Goal: Download file/media: Download file/media

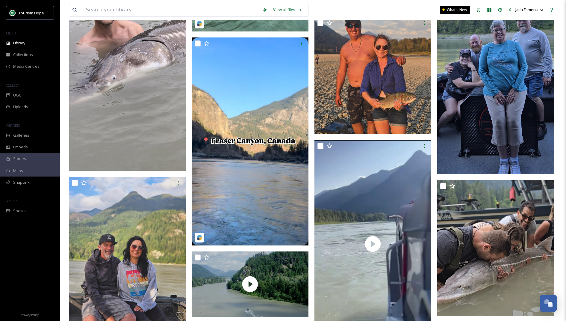
scroll to position [2886, 0]
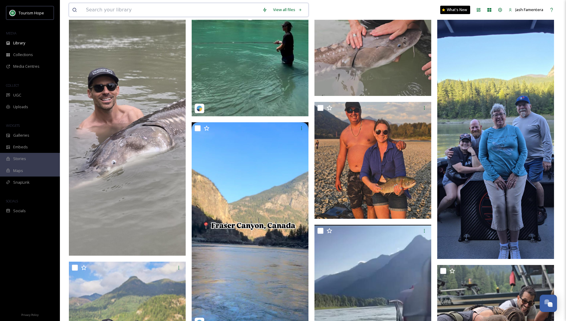
click at [131, 13] on input at bounding box center [171, 9] width 176 height 13
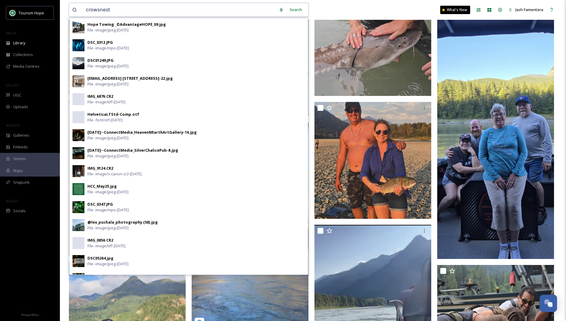
type input "crowsnest"
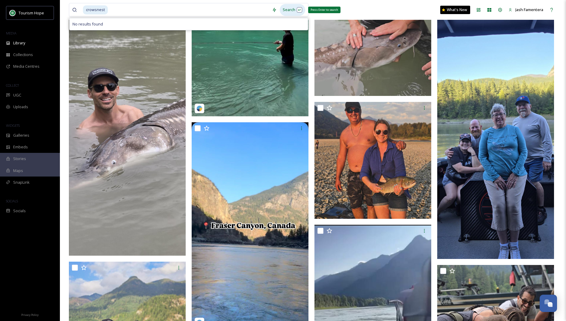
click at [297, 7] on div "Search Press Enter to search" at bounding box center [292, 10] width 25 height 12
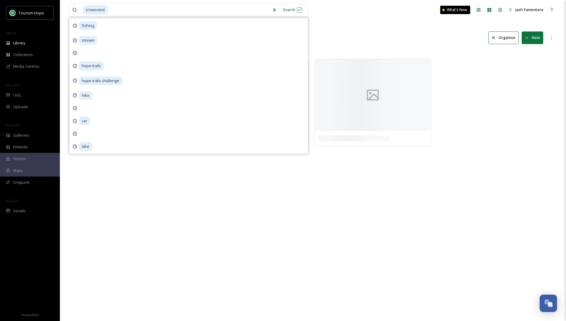
click at [180, 3] on input at bounding box center [188, 9] width 160 height 13
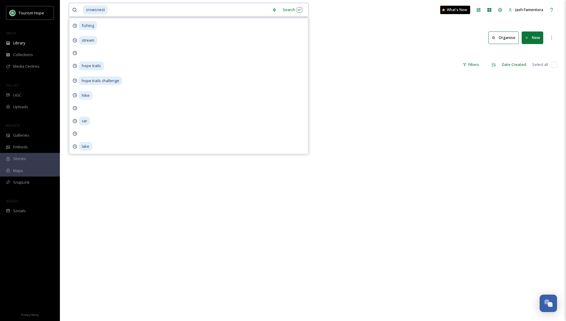
click at [180, 3] on input at bounding box center [188, 9] width 160 height 13
type input "c"
type input "water"
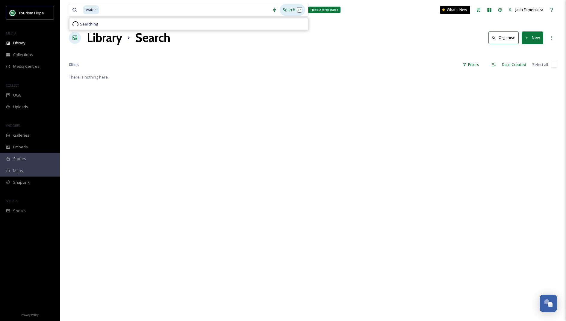
click at [293, 4] on div "Search Press Enter to search" at bounding box center [292, 10] width 25 height 12
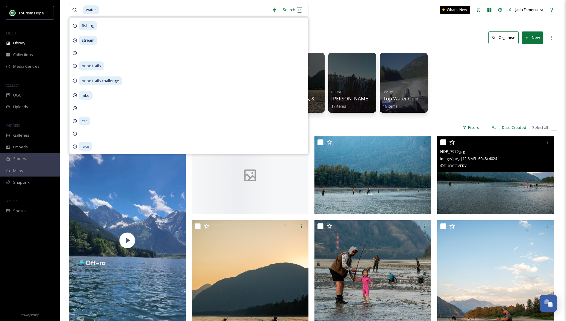
click at [465, 160] on span "image/jpeg | 12.6 MB | 6048 x 4024" at bounding box center [468, 158] width 57 height 5
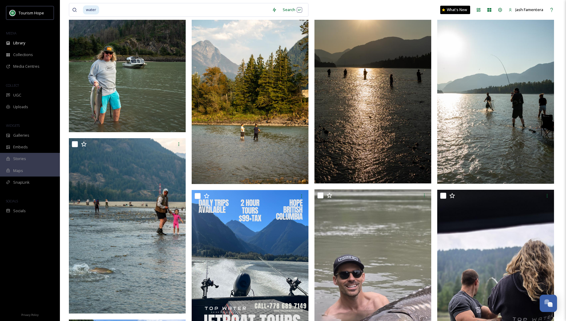
scroll to position [315, 0]
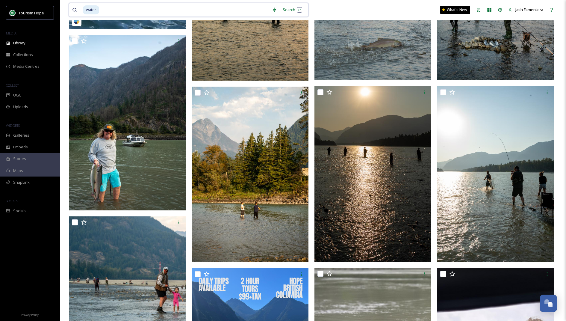
click at [205, 12] on input at bounding box center [184, 9] width 169 height 13
type input "w"
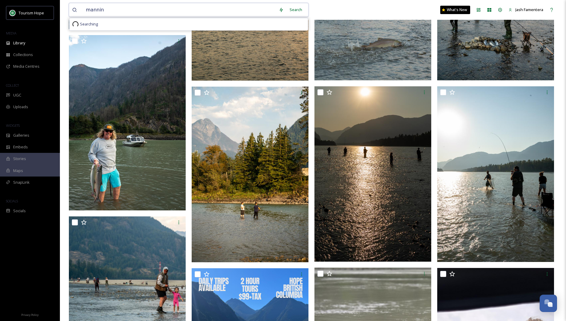
type input "[PERSON_NAME]"
click at [292, 12] on div "Search Press Enter to search" at bounding box center [292, 10] width 25 height 12
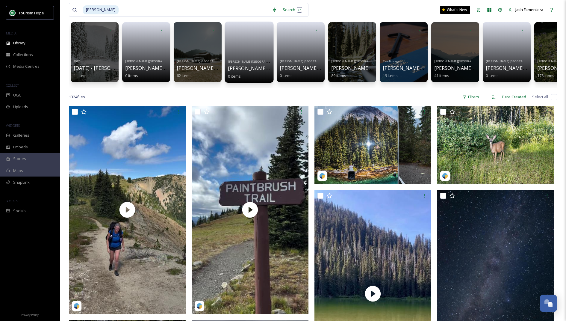
scroll to position [34, 0]
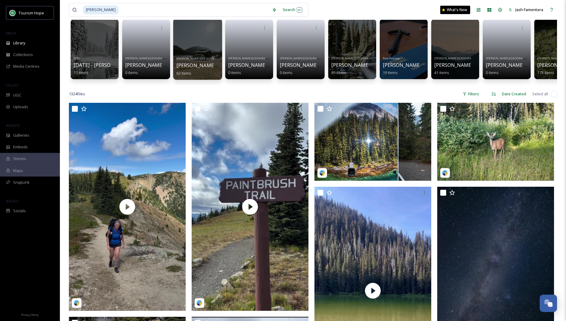
click at [177, 48] on div at bounding box center [197, 49] width 49 height 61
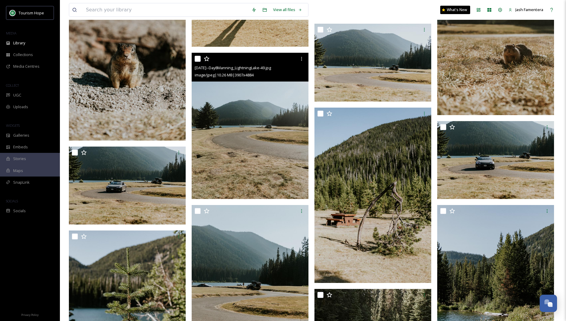
scroll to position [839, 0]
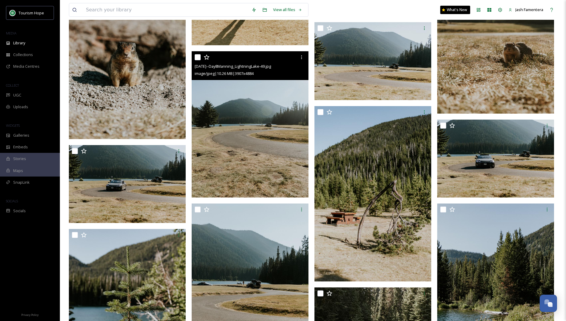
click at [245, 162] on img at bounding box center [250, 124] width 117 height 146
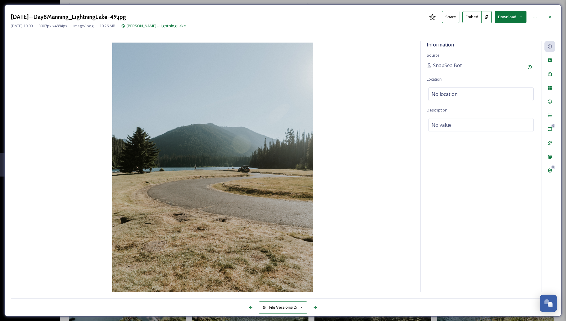
click at [503, 19] on button "Download" at bounding box center [510, 17] width 32 height 12
click at [549, 13] on div at bounding box center [549, 17] width 11 height 11
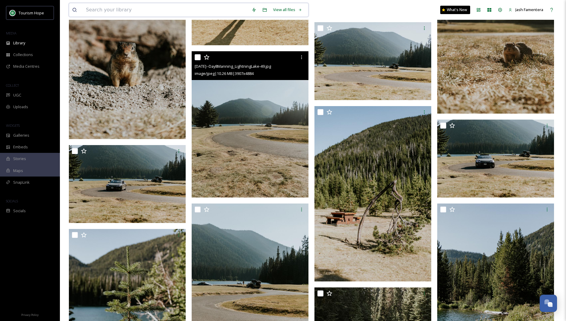
click at [227, 7] on input at bounding box center [166, 9] width 166 height 13
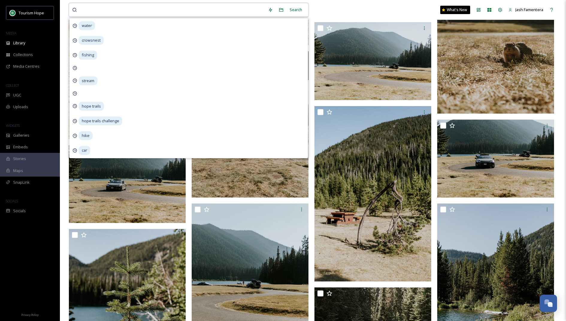
type input "l"
type input "clean"
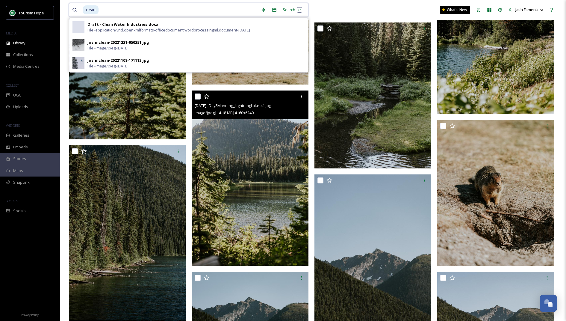
scroll to position [1117, 0]
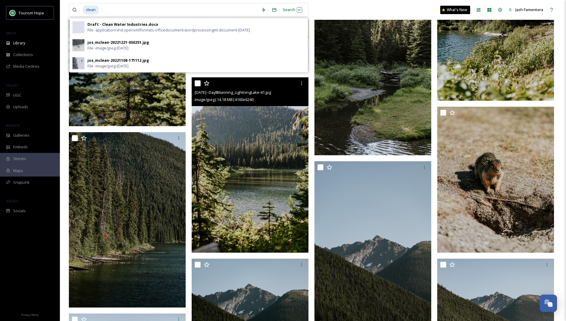
click at [278, 170] on img at bounding box center [250, 164] width 117 height 175
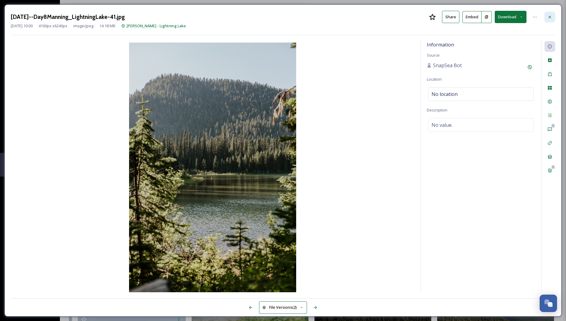
click at [548, 15] on icon at bounding box center [549, 17] width 5 height 5
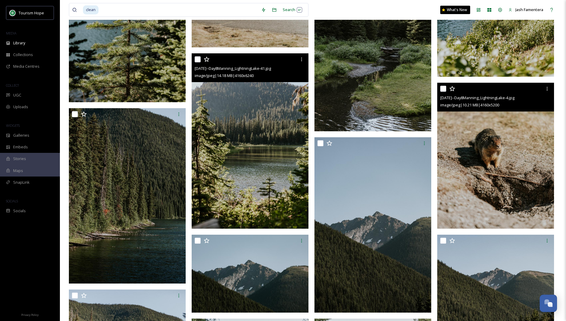
scroll to position [1139, 0]
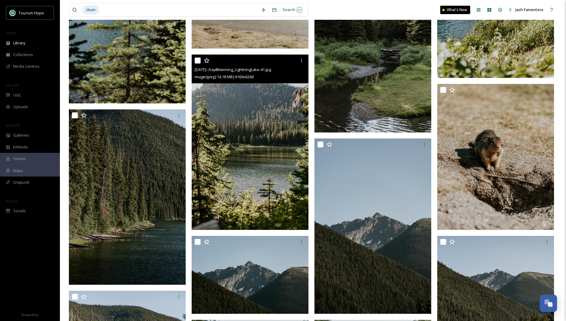
click at [274, 160] on img at bounding box center [250, 141] width 117 height 175
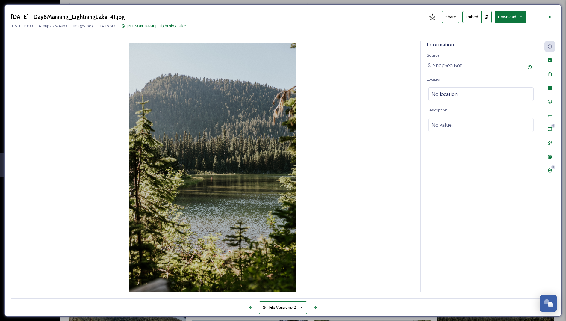
click at [507, 22] on button "Download" at bounding box center [510, 17] width 32 height 12
click at [480, 40] on span "Download Large (1333 x 2000)" at bounding box center [492, 43] width 53 height 6
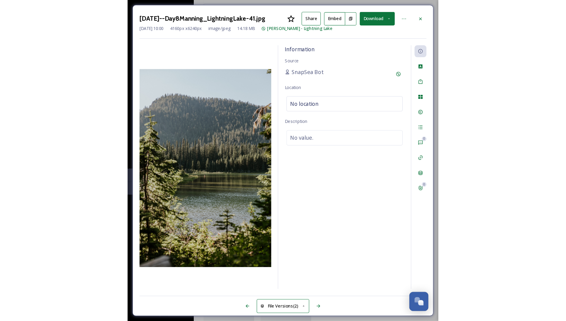
scroll to position [1139, 0]
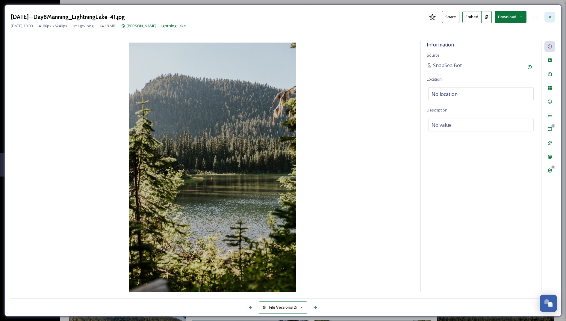
click at [549, 16] on icon at bounding box center [549, 17] width 5 height 5
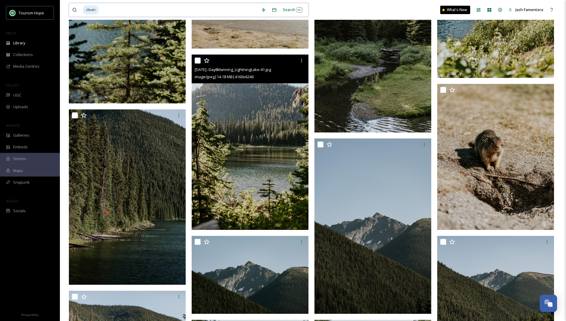
click at [204, 10] on input at bounding box center [178, 9] width 159 height 13
type input "[PERSON_NAME] lake"
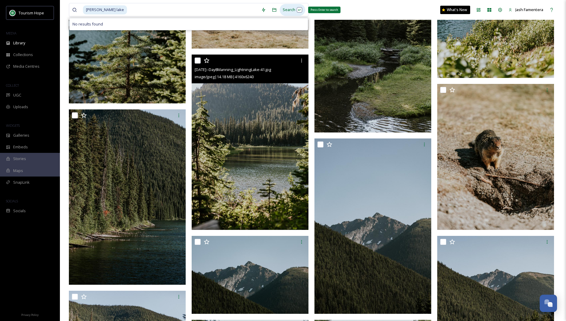
click at [294, 9] on div "Search Press Enter to search" at bounding box center [292, 10] width 25 height 12
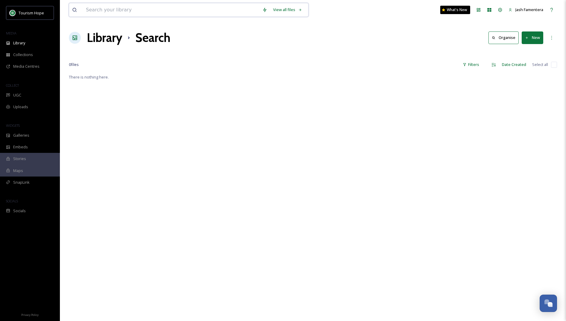
click at [196, 9] on input at bounding box center [171, 9] width 176 height 13
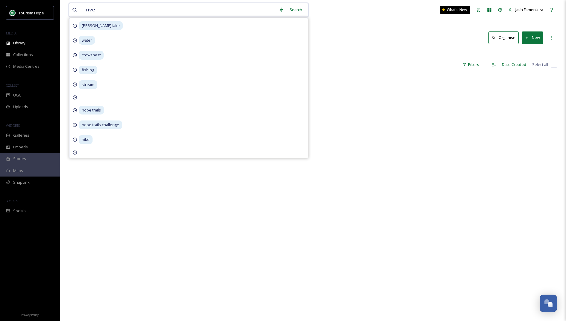
type input "river"
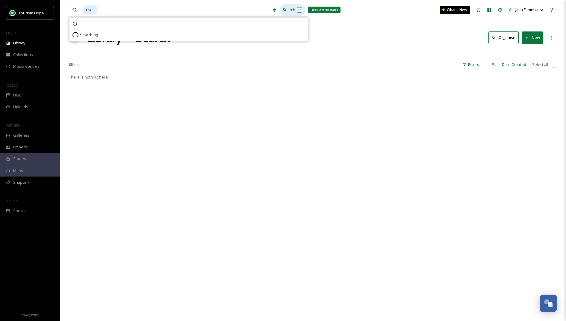
click at [296, 7] on div "Search Press Enter to search" at bounding box center [292, 10] width 25 height 12
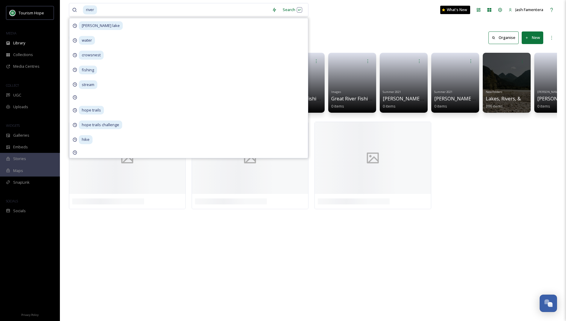
click at [371, 36] on div "Library Search Organise New" at bounding box center [313, 38] width 488 height 18
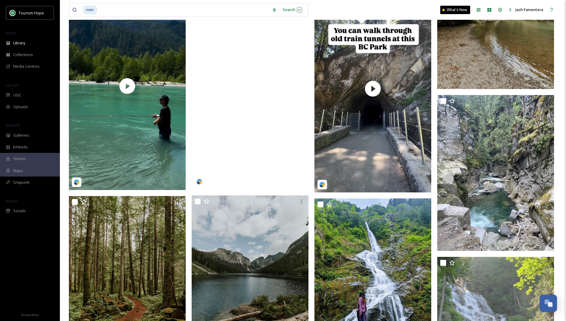
scroll to position [1533, 0]
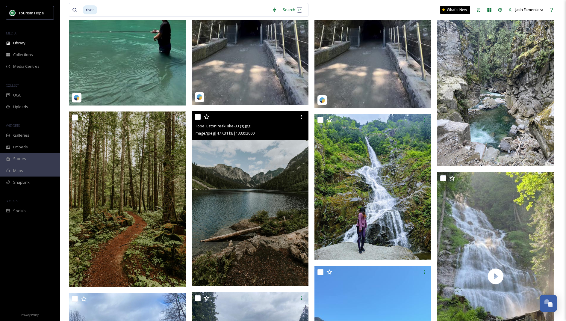
click at [234, 202] on img at bounding box center [250, 198] width 117 height 175
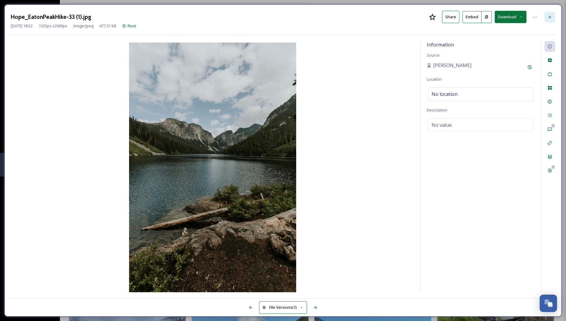
click at [551, 21] on div at bounding box center [549, 17] width 11 height 11
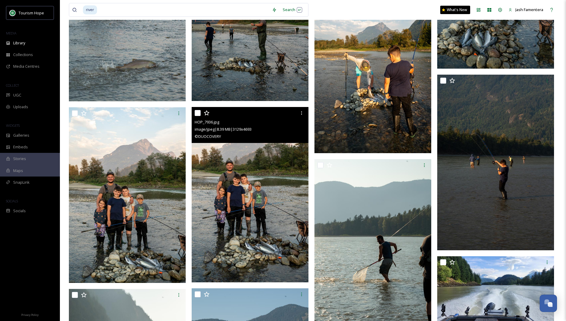
scroll to position [409, 0]
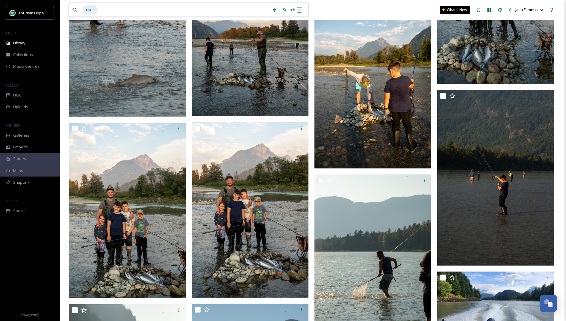
click at [173, 1] on div "river Search What's New Jash Famentera" at bounding box center [313, 10] width 488 height 20
click at [173, 9] on input at bounding box center [183, 9] width 171 height 13
type input "r"
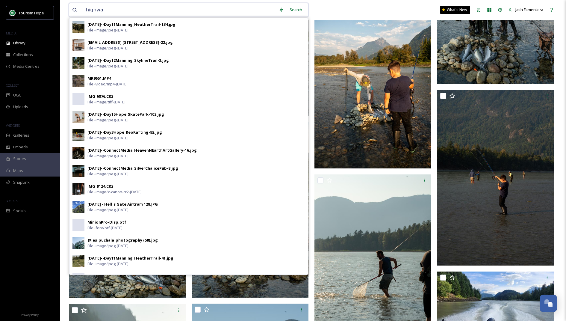
type input "highway"
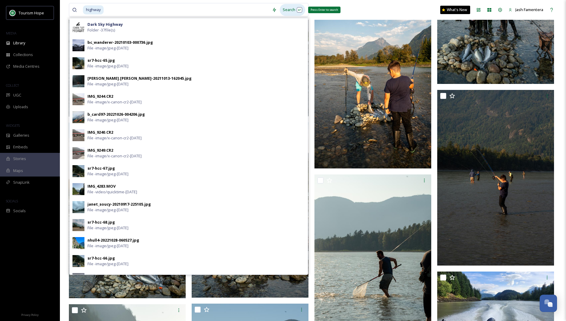
click at [289, 13] on div "Search Press Enter to search" at bounding box center [292, 10] width 25 height 12
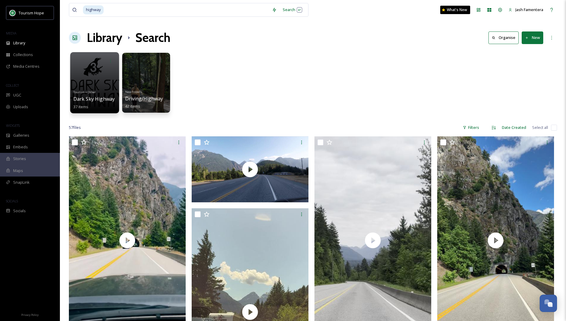
click at [101, 88] on div "Tourism + Other Dark Sky Highway 37 items" at bounding box center [94, 99] width 43 height 22
click at [87, 76] on div at bounding box center [94, 82] width 49 height 61
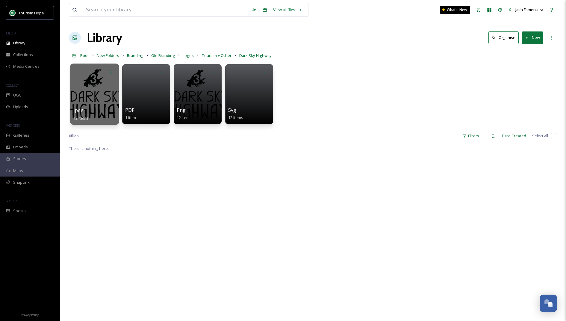
click at [105, 83] on div at bounding box center [94, 93] width 49 height 61
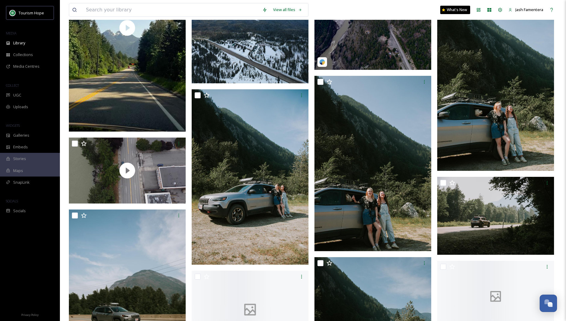
scroll to position [641, 0]
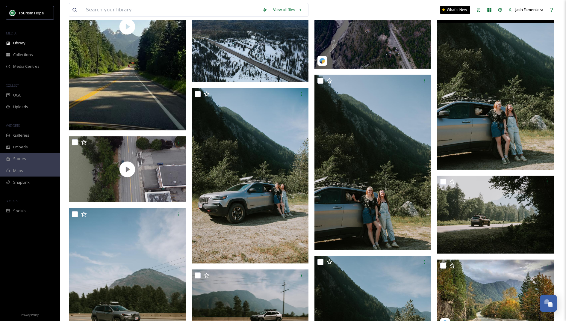
click at [528, 93] on img at bounding box center [495, 81] width 117 height 175
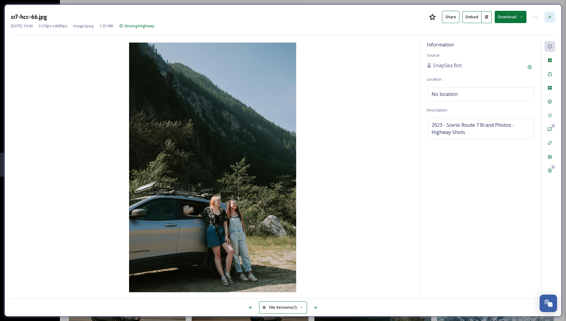
click at [549, 13] on div at bounding box center [549, 17] width 11 height 11
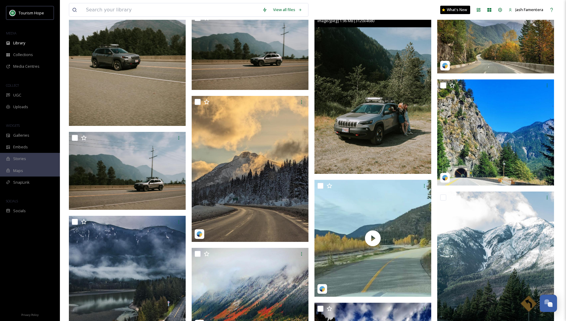
scroll to position [857, 0]
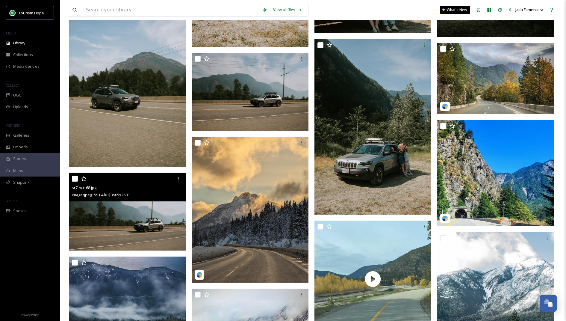
click at [145, 221] on img at bounding box center [127, 211] width 117 height 78
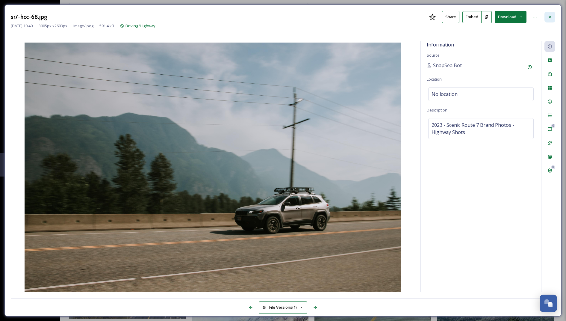
click at [548, 16] on icon at bounding box center [549, 17] width 5 height 5
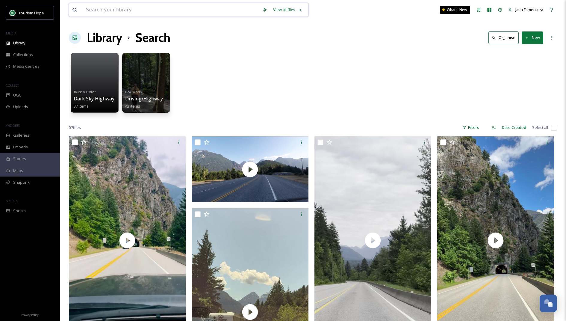
click at [156, 9] on input at bounding box center [171, 9] width 176 height 13
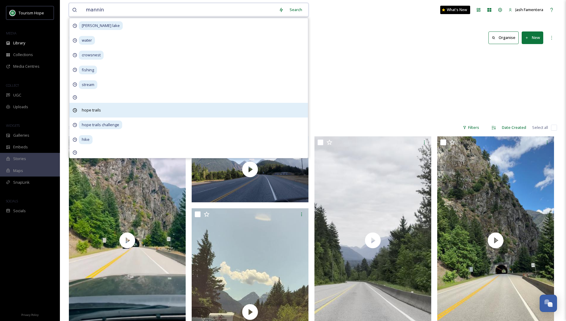
type input "[PERSON_NAME]"
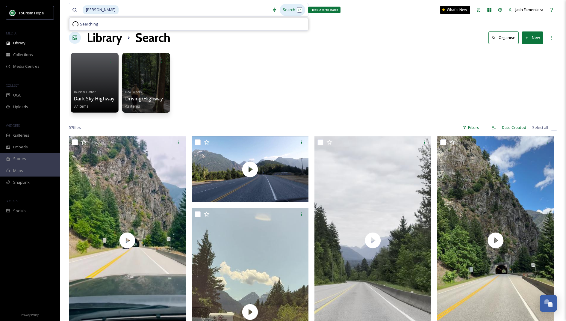
click at [290, 7] on div "Search Press Enter to search" at bounding box center [292, 10] width 25 height 12
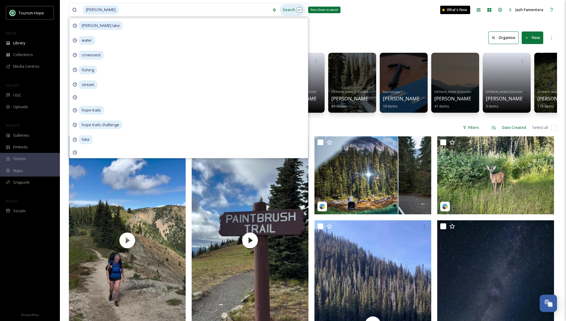
click at [290, 7] on div "Search Press Enter to search" at bounding box center [292, 10] width 25 height 12
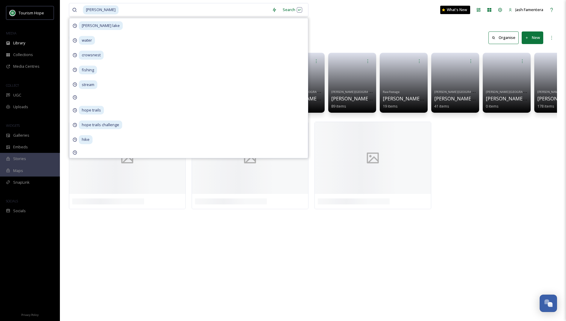
click at [339, 75] on link at bounding box center [352, 76] width 42 height 21
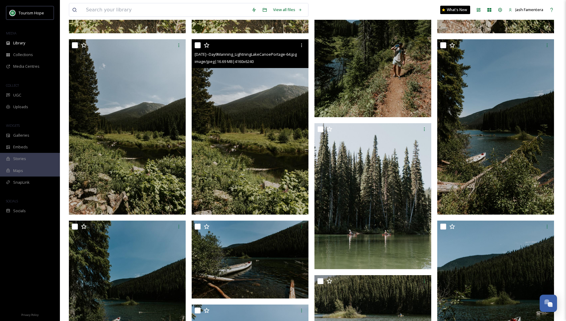
scroll to position [1185, 0]
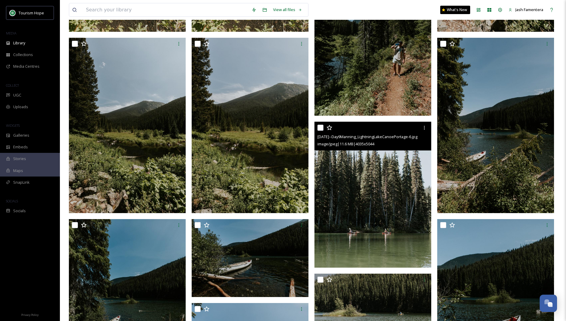
click at [355, 190] on img at bounding box center [372, 195] width 117 height 146
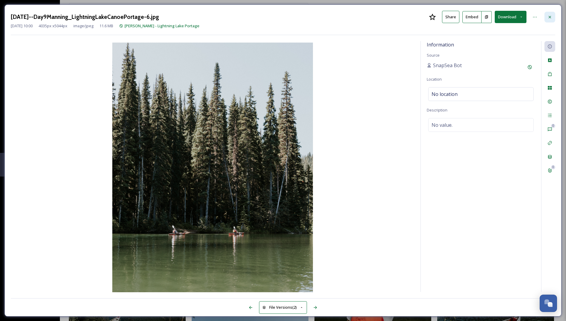
click at [544, 17] on div at bounding box center [549, 17] width 11 height 11
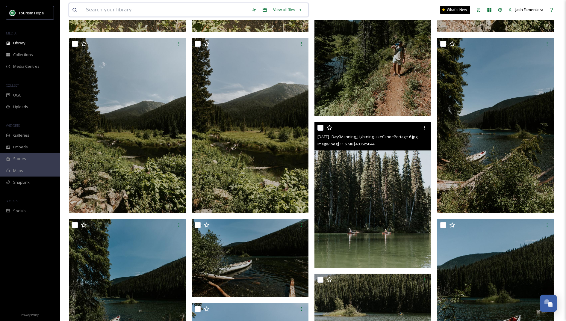
click at [127, 15] on input at bounding box center [166, 9] width 166 height 13
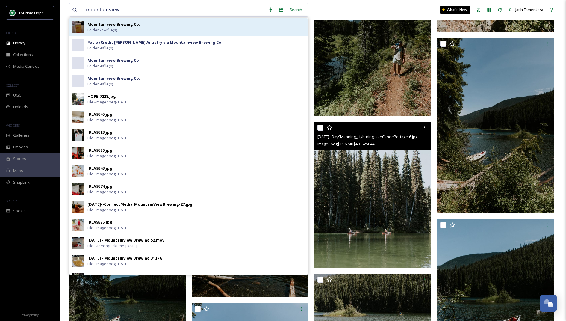
click at [116, 24] on strong "Mountainview Brewing Co." at bounding box center [113, 24] width 53 height 5
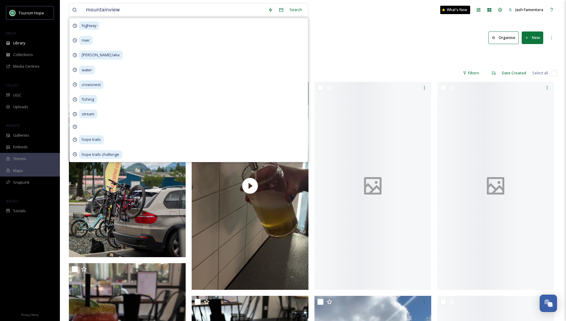
click at [338, 39] on div "Library Organise New" at bounding box center [313, 38] width 488 height 18
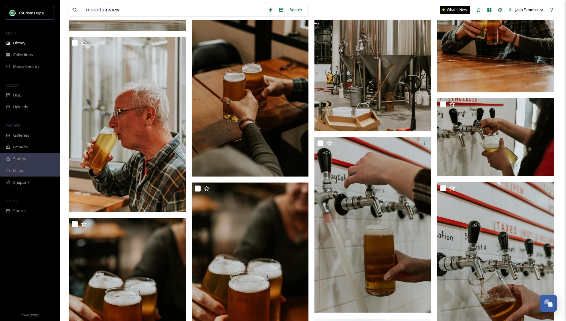
scroll to position [4474, 0]
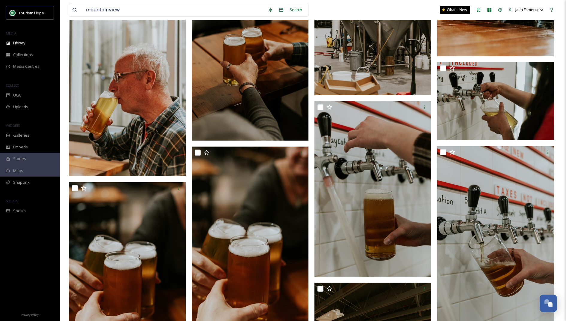
click at [277, 76] on img at bounding box center [250, 52] width 117 height 175
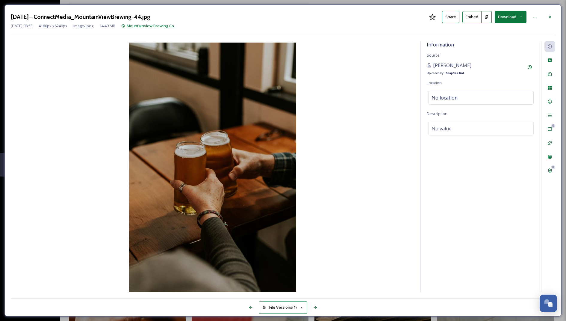
click at [504, 19] on button "Download" at bounding box center [510, 17] width 32 height 12
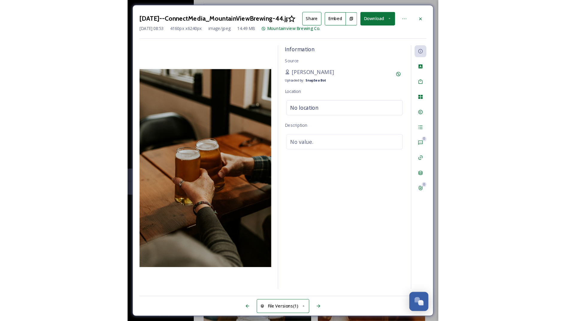
scroll to position [4474, 0]
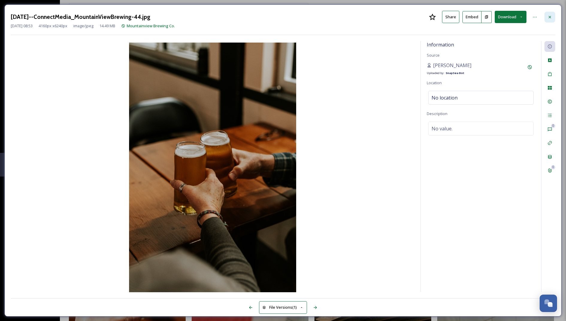
click at [554, 19] on div at bounding box center [549, 17] width 11 height 11
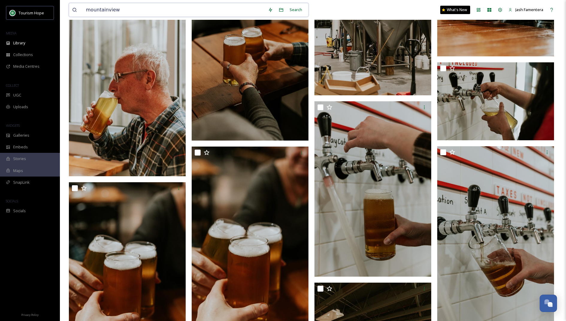
click at [163, 5] on input "mountainview" at bounding box center [174, 9] width 182 height 13
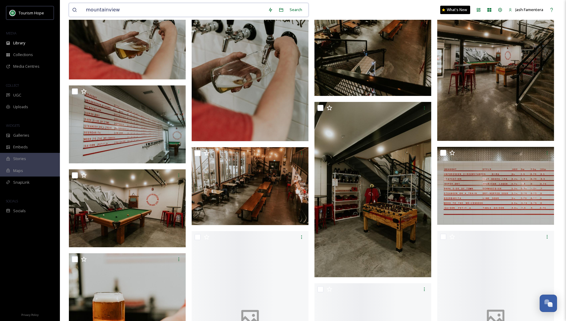
scroll to position [4832, 0]
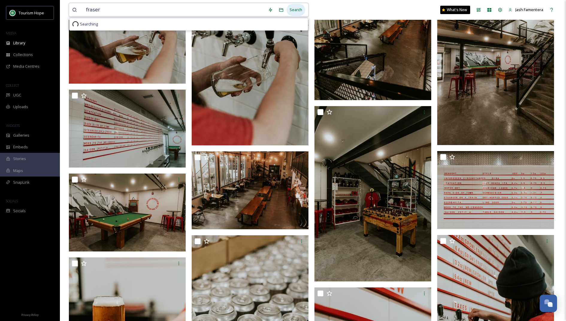
type input "fraser"
click at [302, 12] on div "Search" at bounding box center [295, 10] width 19 height 12
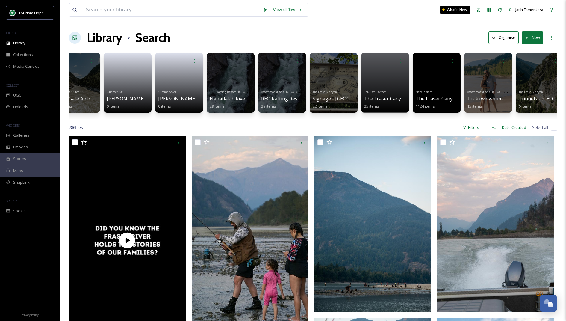
scroll to position [0, 542]
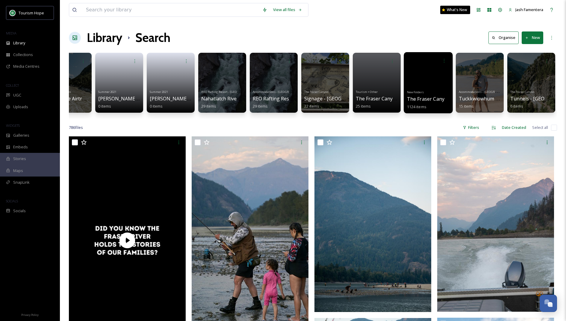
click at [420, 90] on link "New Folders The Fraser Canyon 1124 items" at bounding box center [429, 98] width 44 height 21
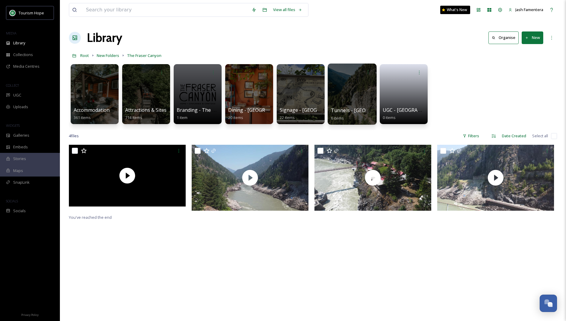
click at [354, 97] on div at bounding box center [351, 93] width 49 height 61
click at [307, 86] on div at bounding box center [300, 93] width 49 height 61
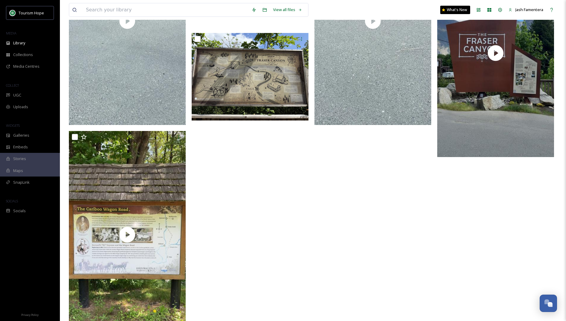
scroll to position [1014, 0]
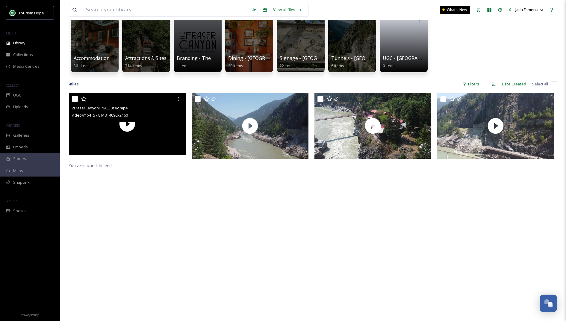
scroll to position [54, 0]
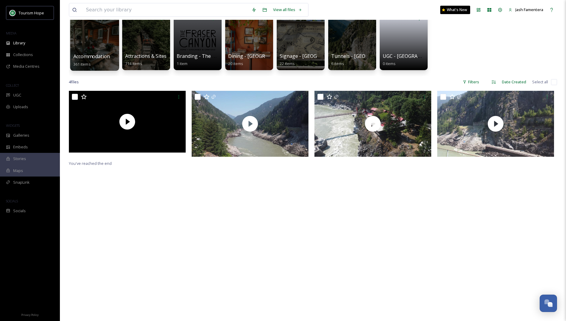
click at [87, 37] on div at bounding box center [94, 40] width 49 height 61
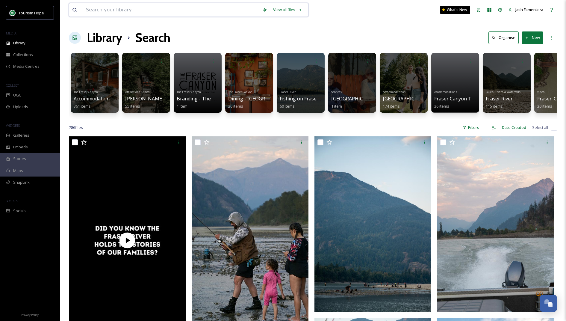
click at [166, 8] on input at bounding box center [171, 9] width 176 height 13
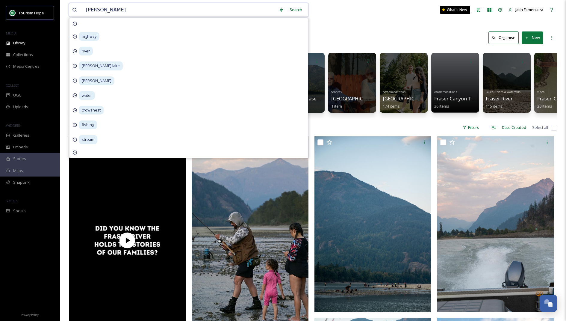
type input "valley"
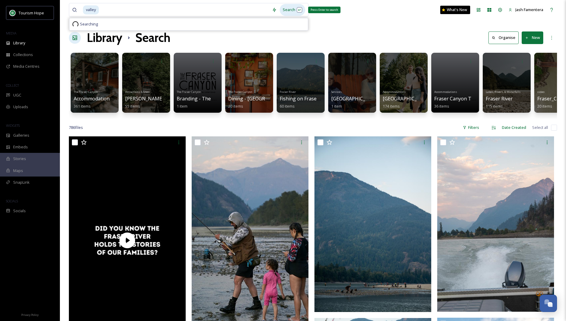
click at [292, 7] on div "Search Press Enter to search" at bounding box center [292, 10] width 25 height 12
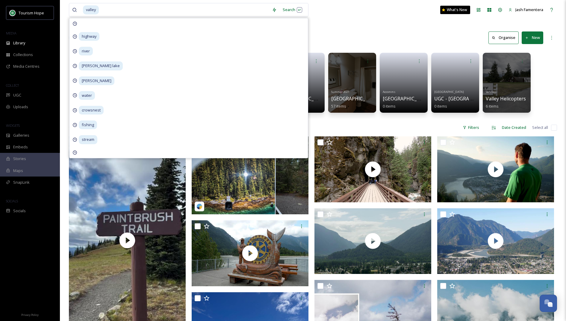
click at [547, 74] on div "[GEOGRAPHIC_DATA] Lifty Life Vacation Rentals - [GEOGRAPHIC_DATA] 163 items Cam…" at bounding box center [313, 84] width 488 height 69
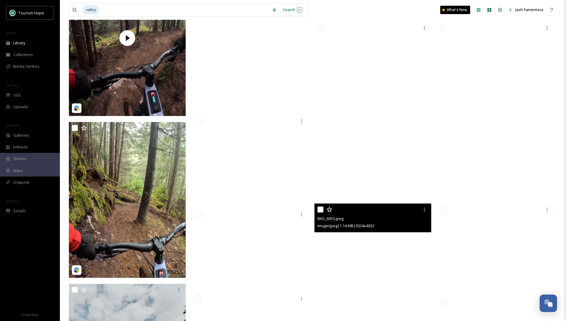
scroll to position [811, 0]
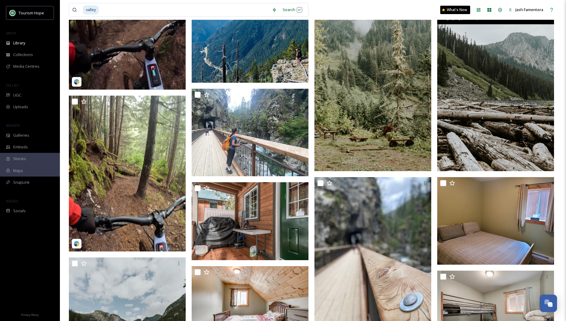
click at [492, 98] on img at bounding box center [495, 83] width 117 height 175
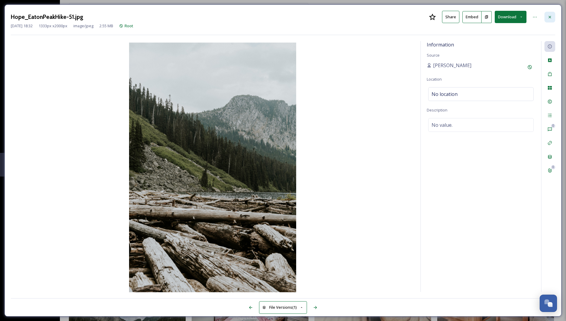
click at [544, 16] on div at bounding box center [549, 17] width 11 height 11
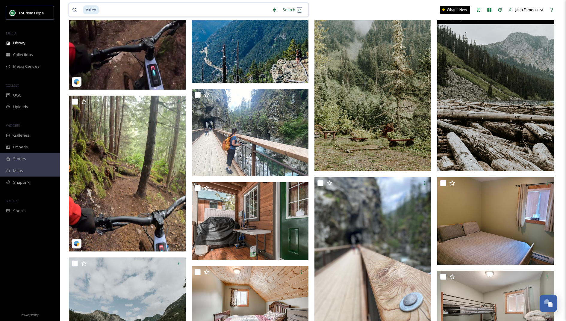
click at [201, 6] on input at bounding box center [183, 9] width 169 height 13
type input "v"
type input "chilliwack"
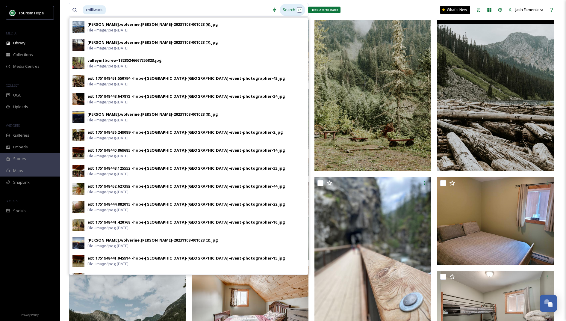
click at [286, 8] on div "Search Press Enter to search" at bounding box center [292, 10] width 25 height 12
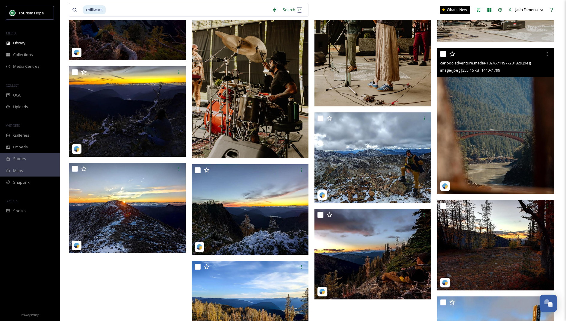
scroll to position [1594, 0]
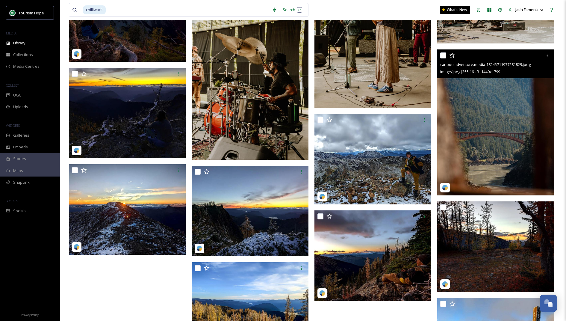
click at [501, 103] on img at bounding box center [495, 122] width 117 height 146
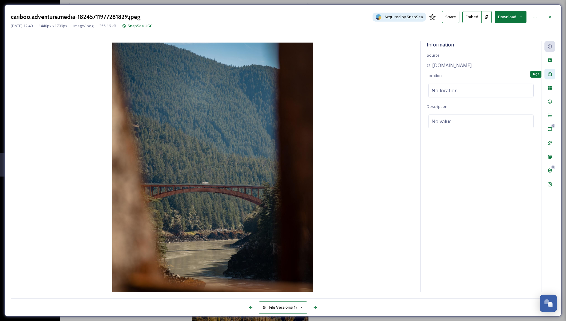
click at [550, 76] on div "Tags" at bounding box center [549, 74] width 11 height 11
click at [549, 16] on icon at bounding box center [549, 17] width 2 height 2
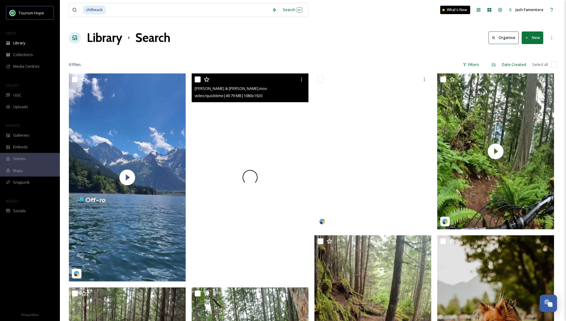
click at [269, 174] on div at bounding box center [250, 176] width 117 height 207
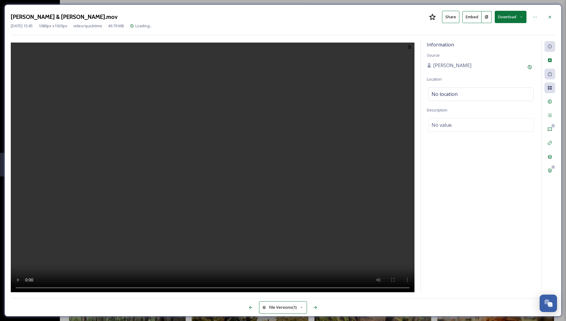
click at [459, 69] on div "[PERSON_NAME]" at bounding box center [481, 67] width 108 height 11
click at [554, 16] on div at bounding box center [549, 17] width 11 height 11
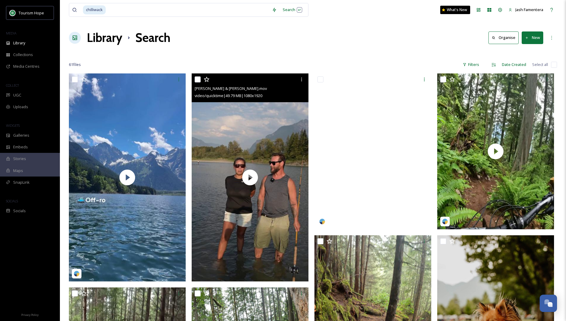
click at [245, 106] on video "Chris & Priscilla - Chilliwack.mov" at bounding box center [250, 176] width 117 height 207
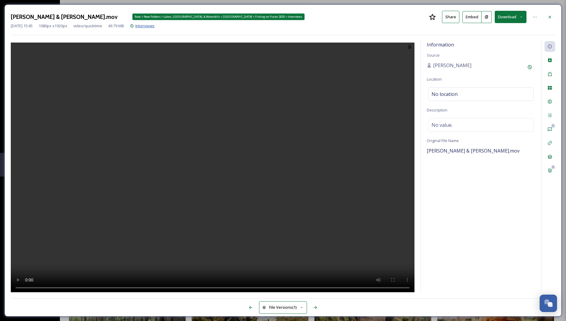
click at [154, 27] on span "Interviews" at bounding box center [144, 25] width 19 height 5
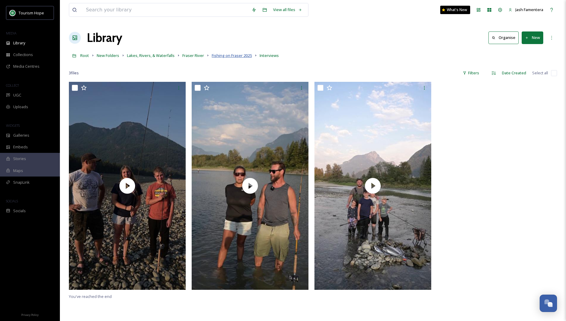
click at [231, 54] on span "Fishing on Fraser 2025" at bounding box center [232, 55] width 40 height 5
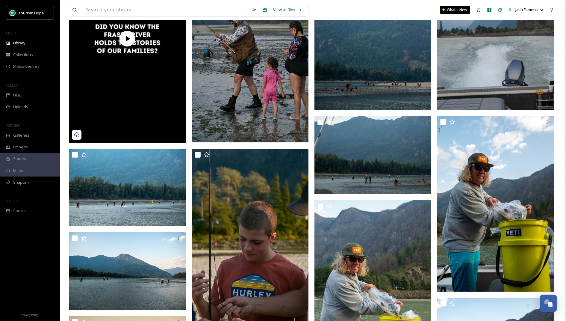
scroll to position [212, 0]
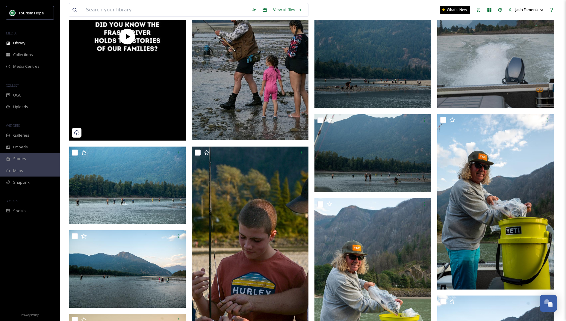
click at [369, 107] on img at bounding box center [372, 20] width 117 height 175
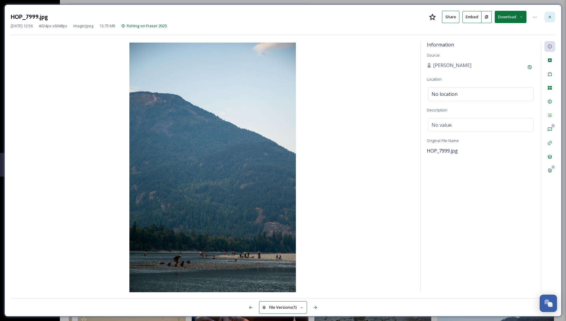
click at [550, 21] on div at bounding box center [549, 17] width 11 height 11
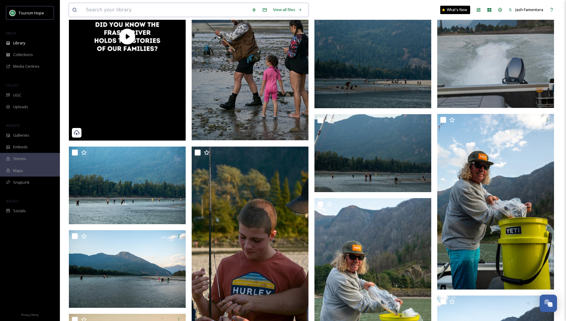
click at [236, 12] on input at bounding box center [166, 9] width 166 height 13
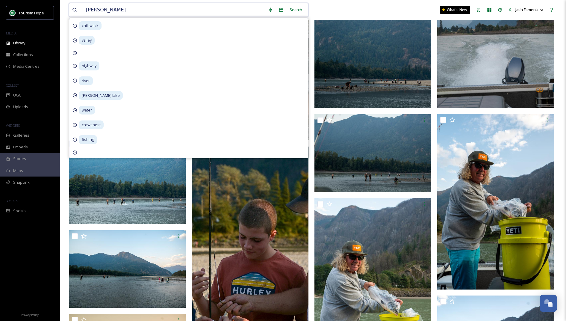
type input "canoe"
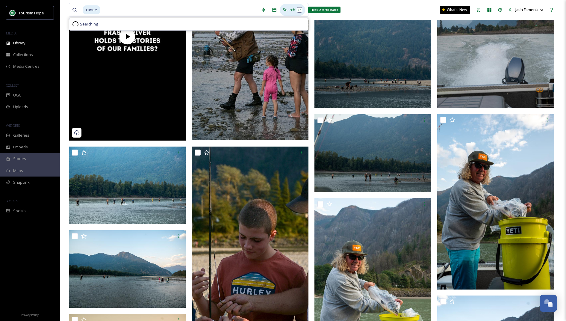
click at [293, 8] on div "Search Press Enter to search" at bounding box center [292, 10] width 25 height 12
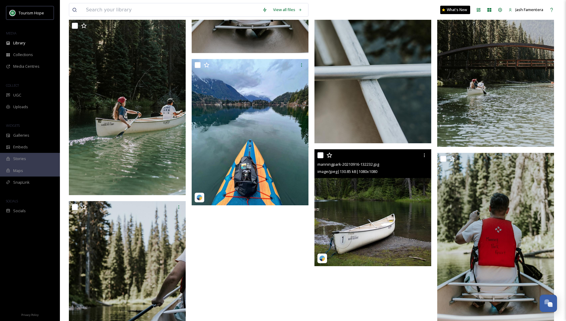
scroll to position [3474, 0]
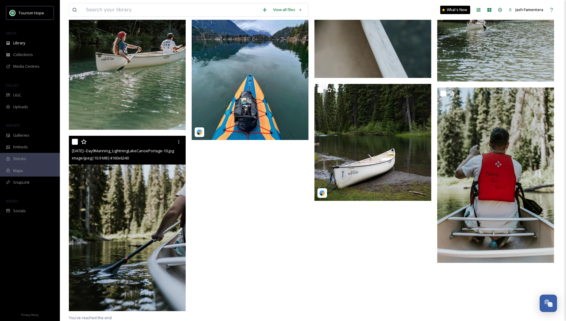
click at [144, 260] on img at bounding box center [127, 223] width 117 height 175
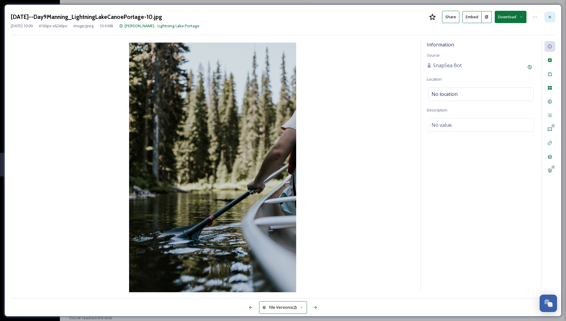
click at [552, 17] on icon at bounding box center [549, 17] width 5 height 5
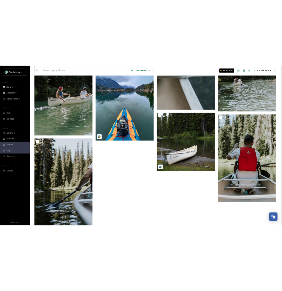
scroll to position [5815, 0]
